Goal: Download file/media

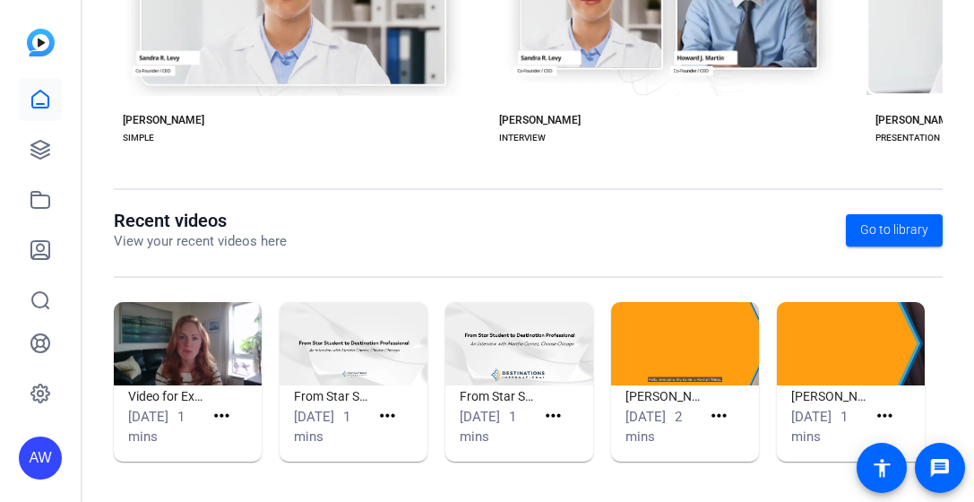
scroll to position [494, 0]
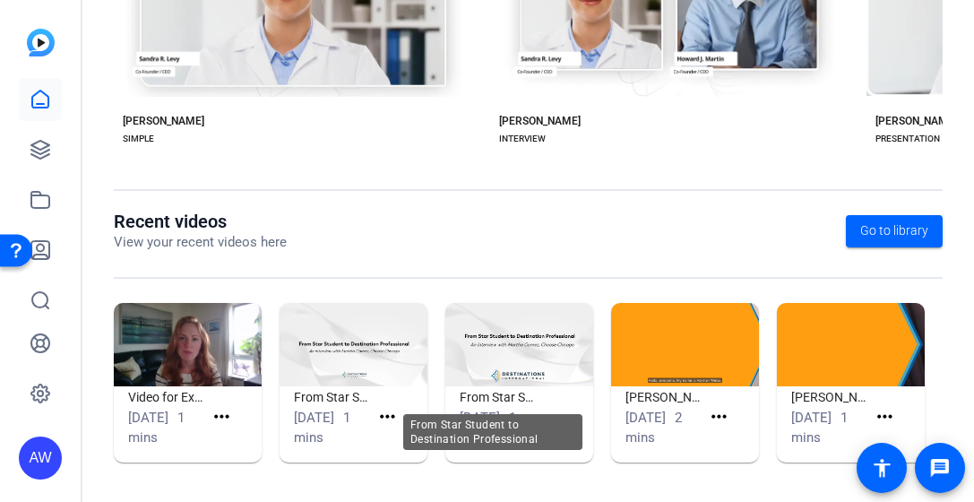
click at [506, 383] on img at bounding box center [520, 344] width 148 height 83
click at [498, 402] on h1 "From Star Student to Destination Professional" at bounding box center [497, 397] width 75 height 22
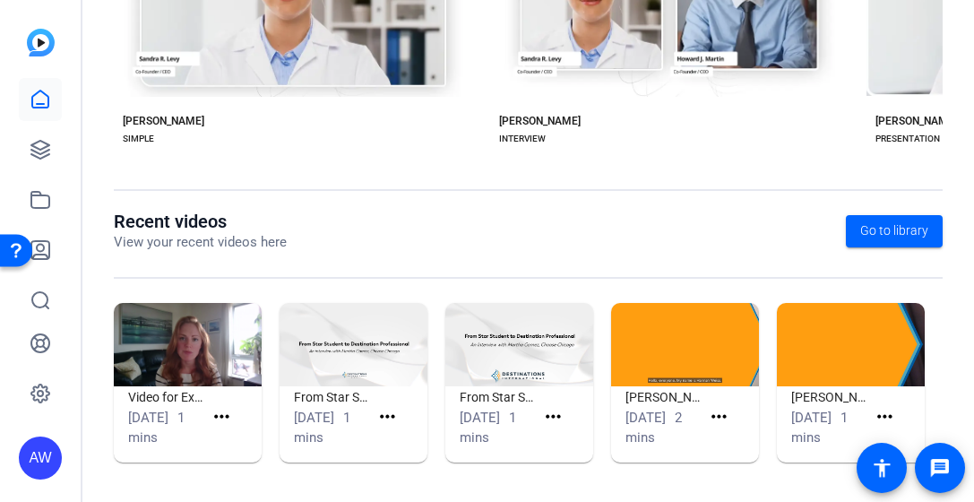
click at [485, 376] on img at bounding box center [520, 344] width 148 height 83
click at [39, 202] on icon at bounding box center [41, 200] width 22 height 22
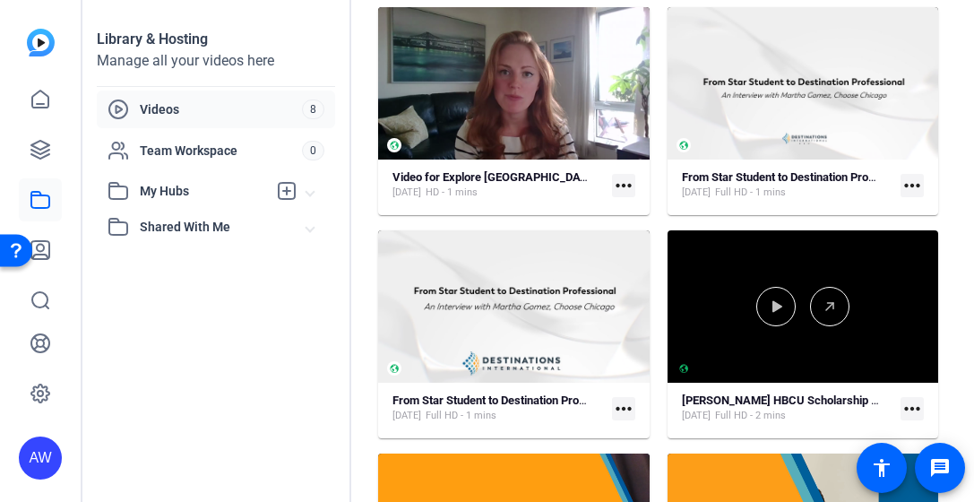
scroll to position [160, 0]
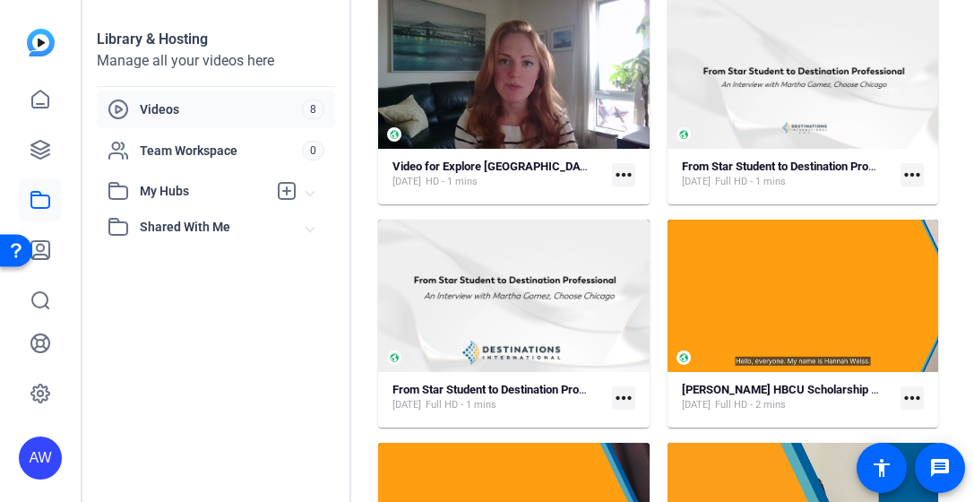
click at [907, 174] on mat-icon "more_horiz" at bounding box center [912, 174] width 23 height 23
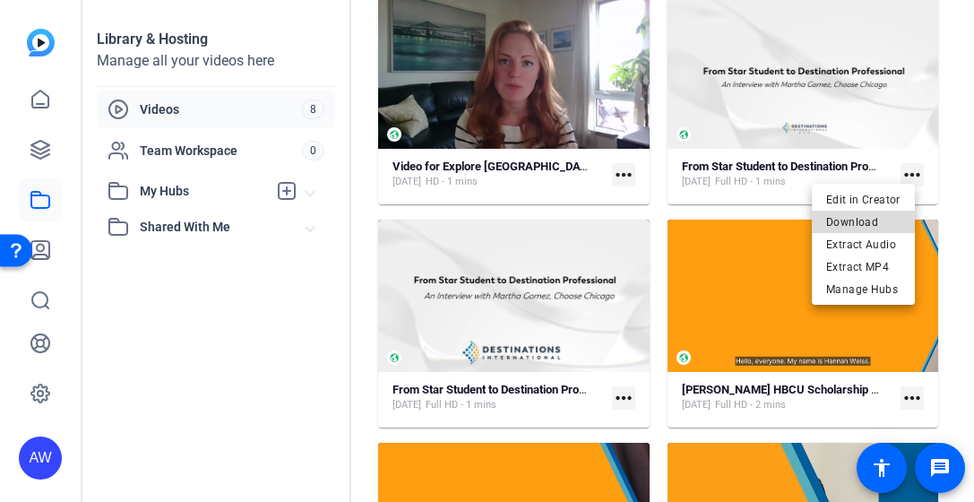
click at [888, 223] on span "Download" at bounding box center [863, 222] width 74 height 22
